Goal: Task Accomplishment & Management: Manage account settings

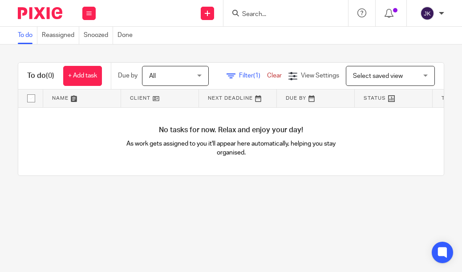
click at [282, 11] on input "Search" at bounding box center [281, 15] width 80 height 8
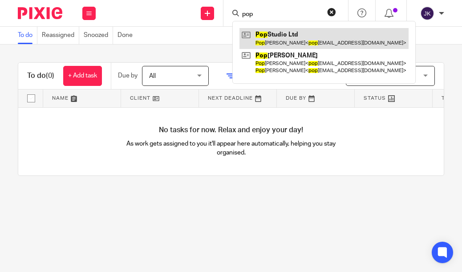
type input "pop"
click at [290, 39] on link at bounding box center [323, 38] width 169 height 20
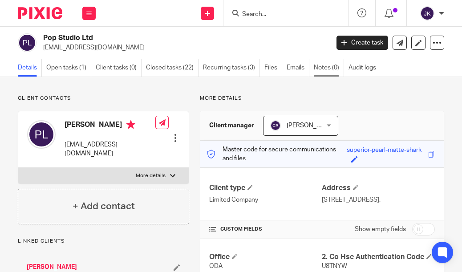
click at [323, 73] on link "Notes (0)" at bounding box center [329, 67] width 30 height 17
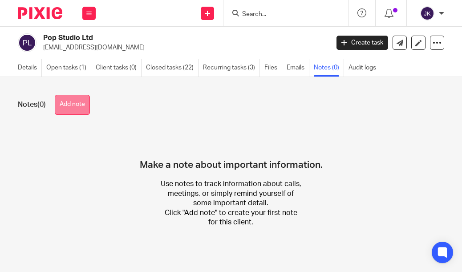
click at [90, 98] on button "Add note" at bounding box center [72, 105] width 35 height 20
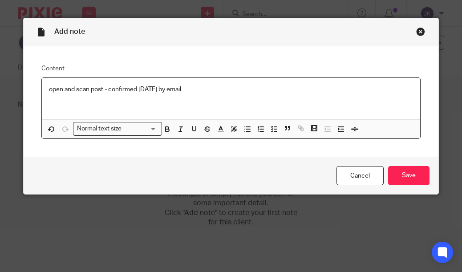
click at [100, 89] on p "open and scan post - confirmed 20.08.25 by email" at bounding box center [231, 89] width 364 height 9
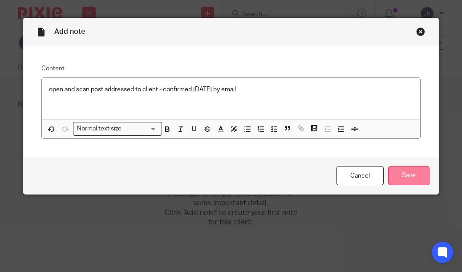
click at [417, 179] on input "Save" at bounding box center [408, 175] width 41 height 19
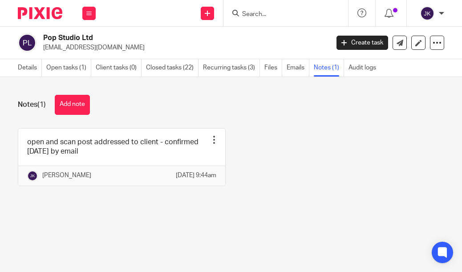
click at [6, 113] on div "Notes (1) Add note open and scan post addressed to client - confirmed [DATE] by…" at bounding box center [231, 147] width 462 height 140
click at [270, 14] on input "Search" at bounding box center [281, 15] width 80 height 8
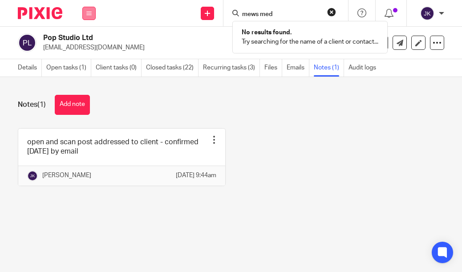
type input "mews med"
click at [83, 12] on button at bounding box center [88, 13] width 13 height 13
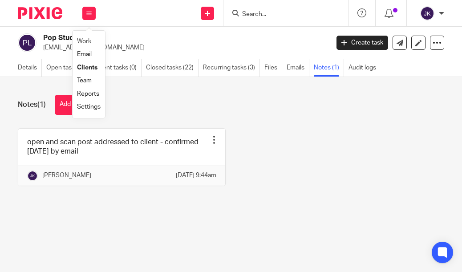
click at [86, 37] on li "Work" at bounding box center [89, 41] width 24 height 13
click at [85, 37] on li "Work" at bounding box center [89, 41] width 24 height 13
click at [88, 42] on link "Work" at bounding box center [84, 41] width 14 height 6
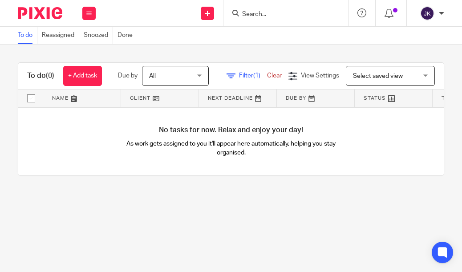
click at [194, 75] on span "All" at bounding box center [172, 75] width 47 height 19
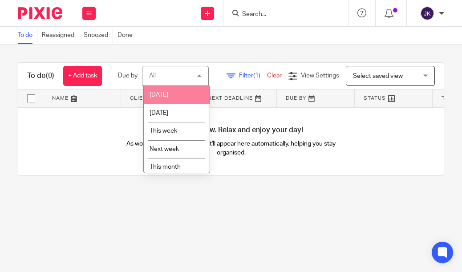
click at [244, 57] on div "To do (0) + Add task Due by All All Today Tomorrow This week Next week This mon…" at bounding box center [231, 119] width 462 height 149
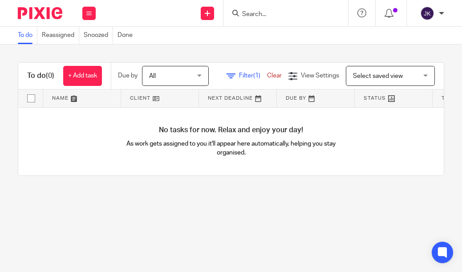
click at [443, 13] on div at bounding box center [441, 13] width 5 height 5
click at [430, 63] on li "Logout" at bounding box center [410, 62] width 59 height 13
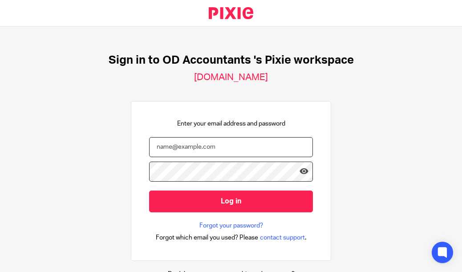
click at [238, 150] on input "email" at bounding box center [231, 147] width 164 height 20
click at [155, 122] on div "Enter your email address and password Log in Forgot your password? Forgot which…" at bounding box center [231, 181] width 164 height 124
click at [160, 149] on input "email" at bounding box center [231, 147] width 164 height 20
type input "[PERSON_NAME][EMAIL_ADDRESS][DOMAIN_NAME]"
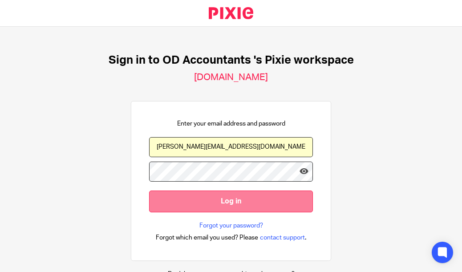
click at [215, 201] on input "Log in" at bounding box center [231, 202] width 164 height 22
